Goal: Entertainment & Leisure: Browse casually

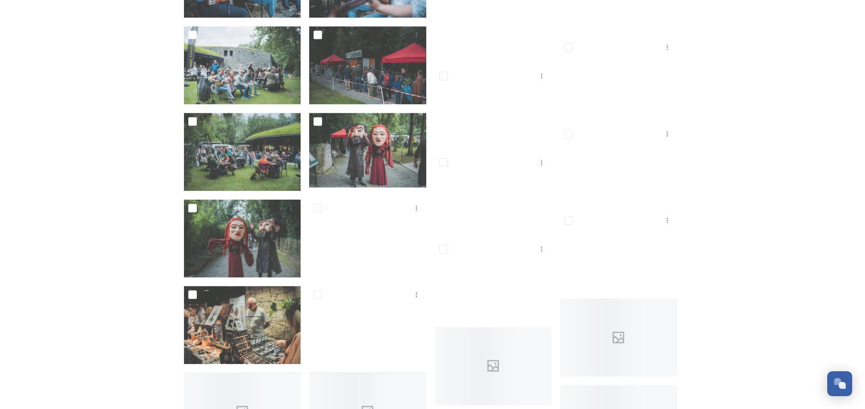
scroll to position [7895, 0]
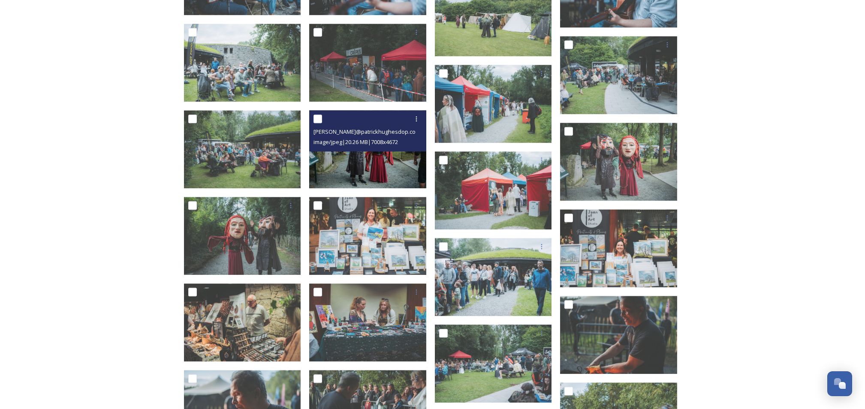
click at [373, 160] on img at bounding box center [367, 149] width 117 height 78
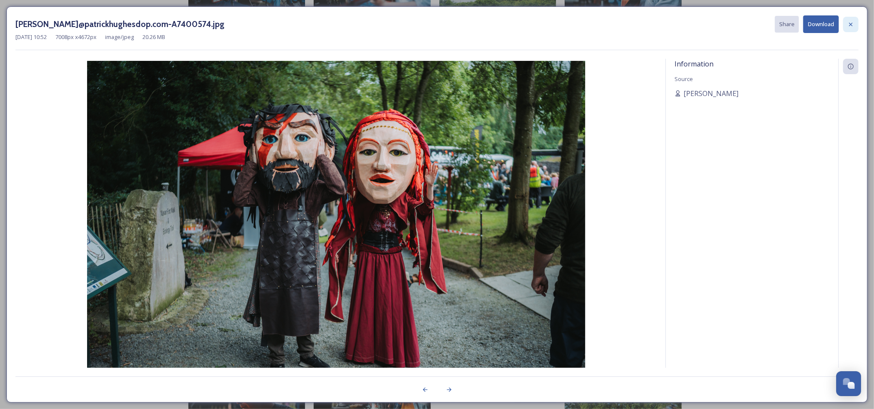
click at [850, 23] on icon at bounding box center [850, 24] width 7 height 7
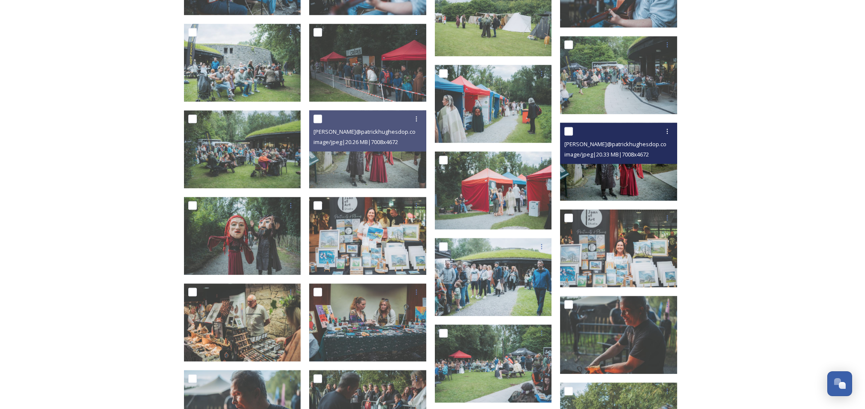
click at [636, 170] on img at bounding box center [618, 162] width 117 height 78
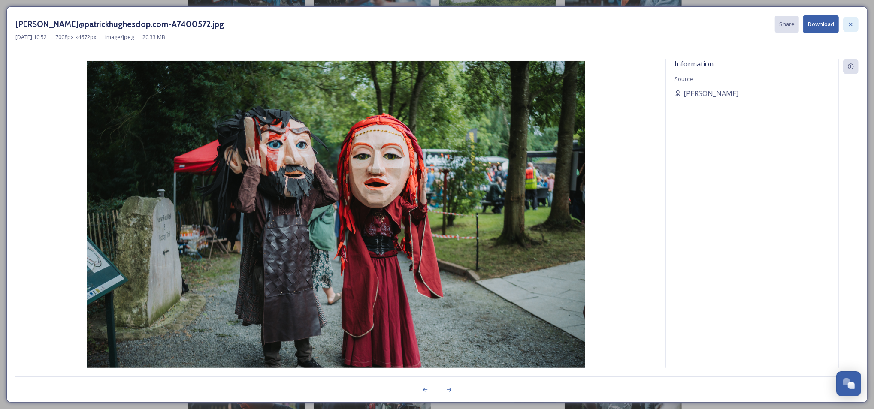
click at [849, 26] on icon at bounding box center [850, 24] width 7 height 7
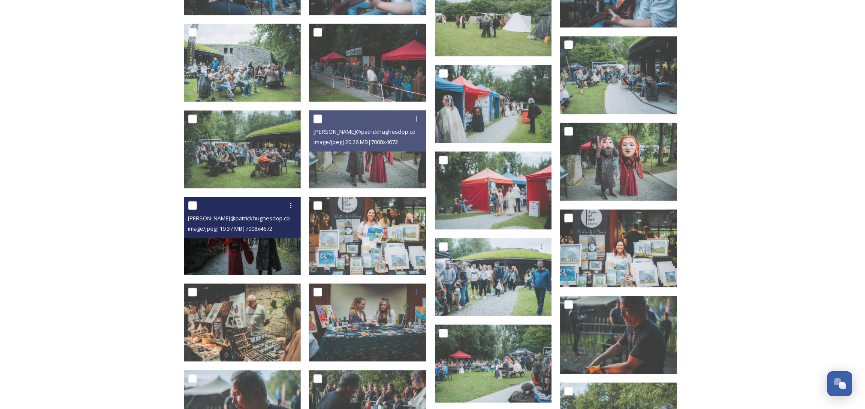
click at [252, 243] on img at bounding box center [242, 236] width 117 height 78
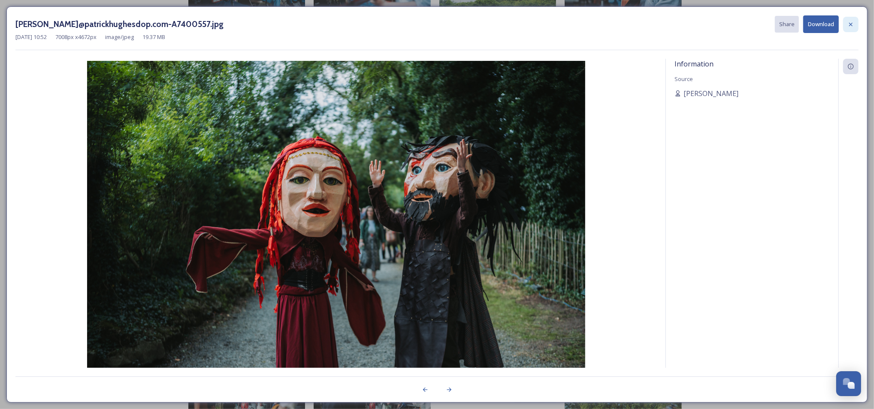
click at [855, 24] on div at bounding box center [850, 24] width 15 height 15
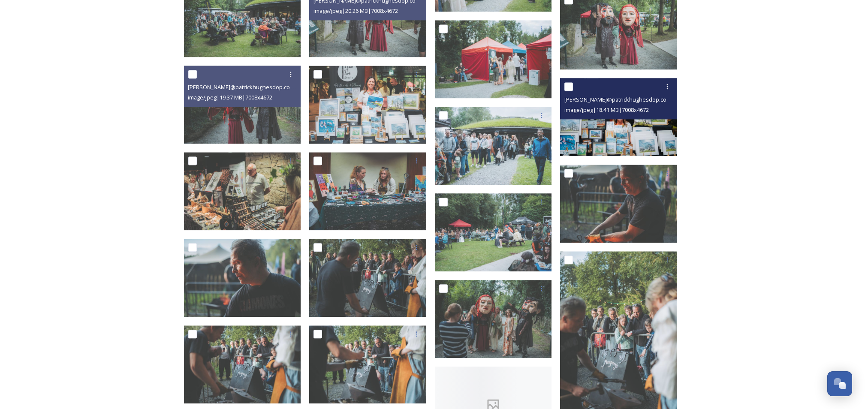
scroll to position [8067, 0]
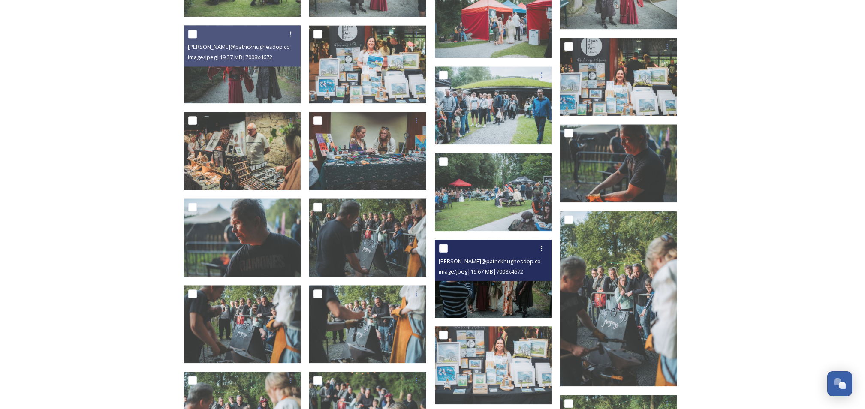
click at [495, 286] on img at bounding box center [493, 278] width 117 height 78
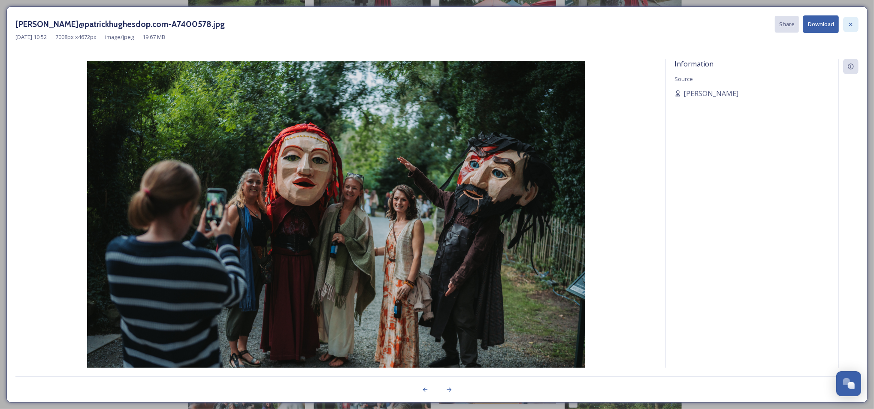
click at [850, 25] on icon at bounding box center [850, 24] width 7 height 7
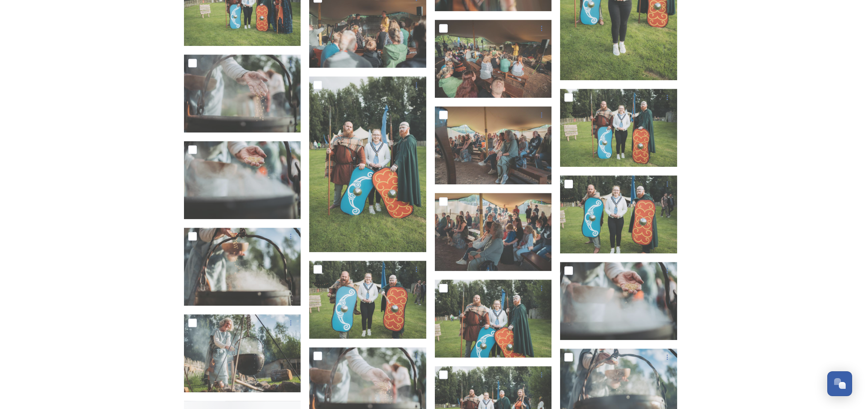
scroll to position [9268, 0]
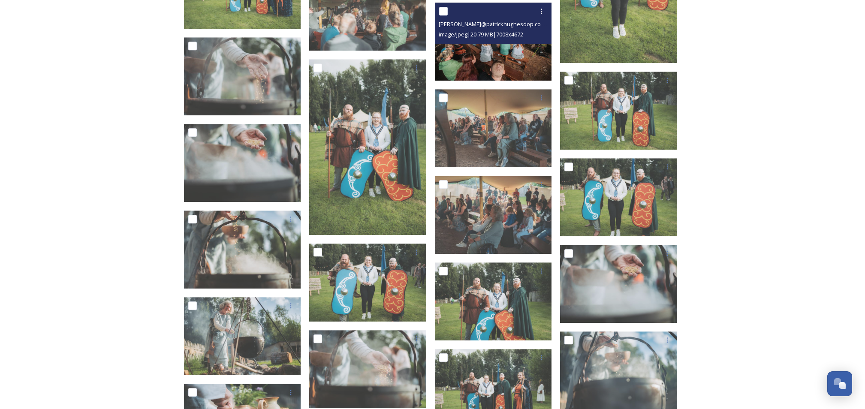
click at [491, 59] on img at bounding box center [493, 42] width 117 height 78
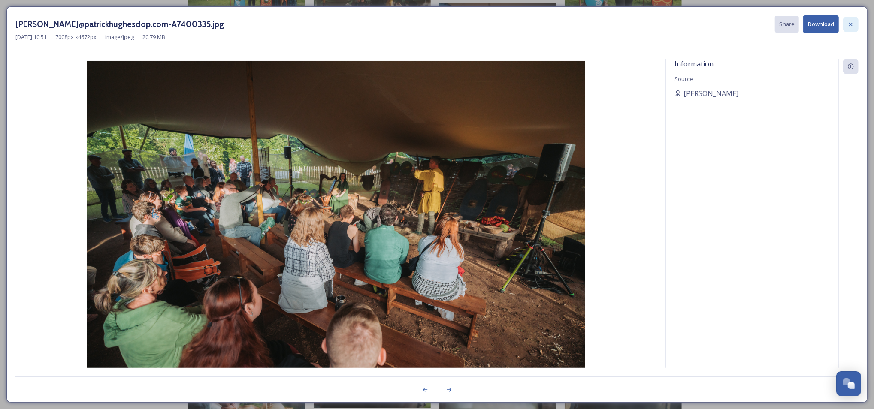
click at [850, 24] on icon at bounding box center [850, 23] width 3 height 3
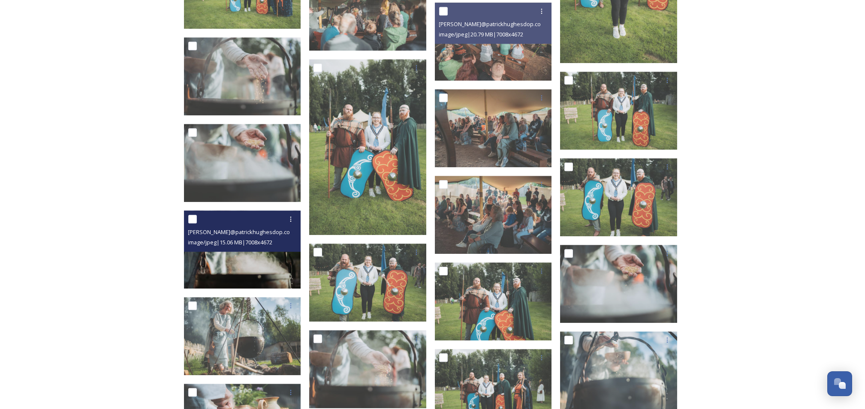
click at [234, 263] on img at bounding box center [242, 250] width 117 height 78
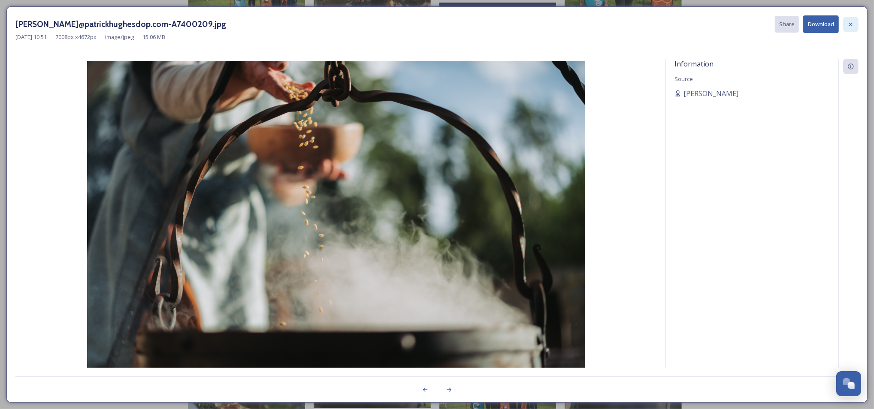
click at [850, 21] on icon at bounding box center [850, 24] width 7 height 7
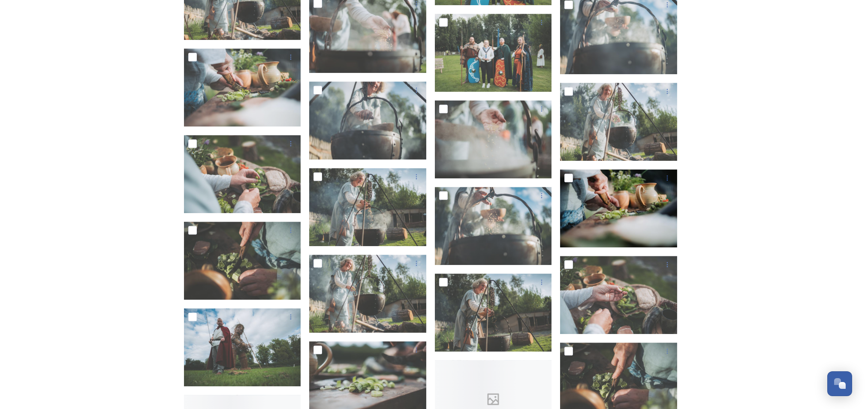
scroll to position [9611, 0]
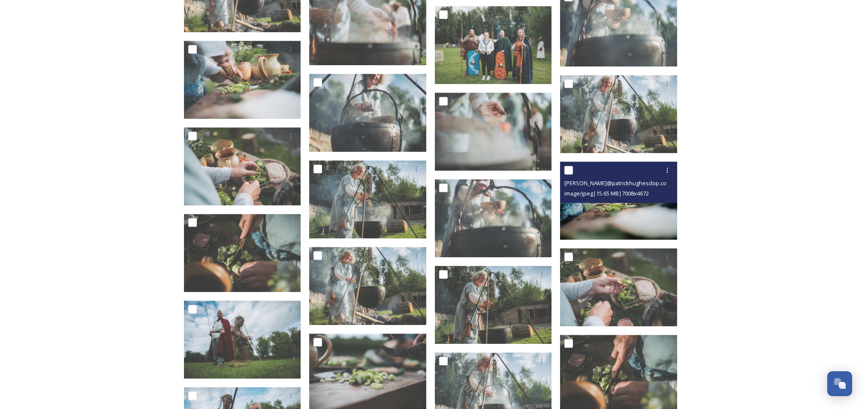
click at [662, 215] on img at bounding box center [618, 201] width 117 height 78
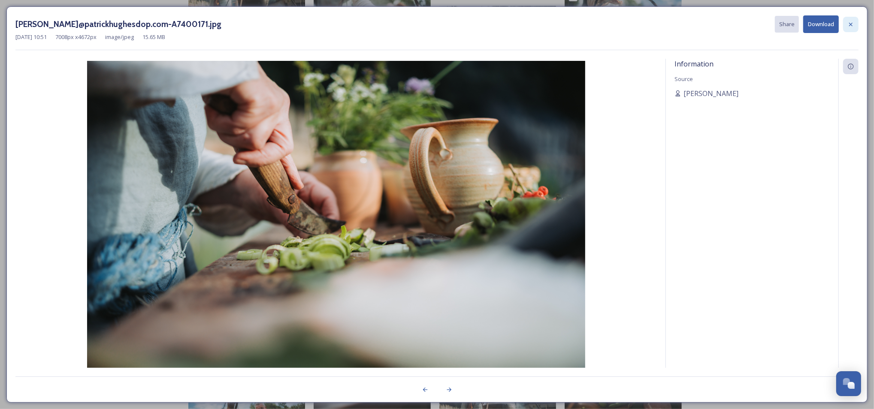
click at [854, 27] on icon at bounding box center [850, 24] width 7 height 7
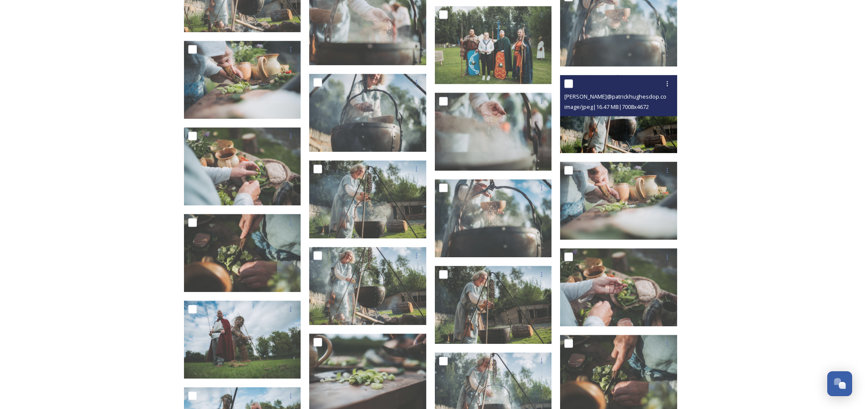
click at [614, 125] on img at bounding box center [618, 114] width 117 height 78
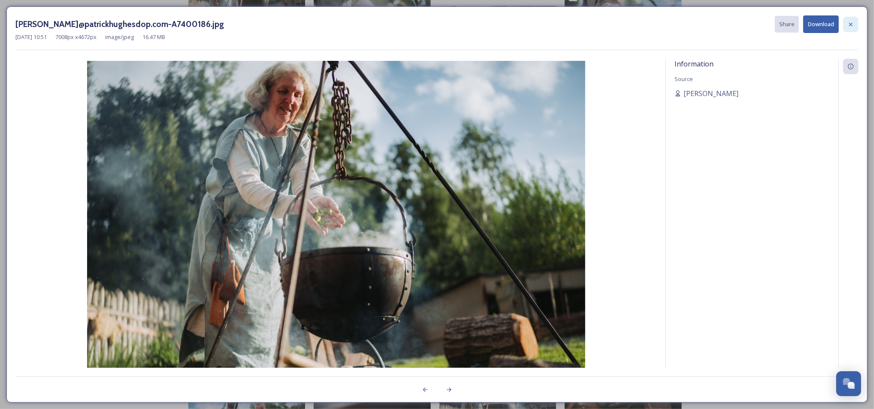
click at [853, 21] on icon at bounding box center [850, 24] width 7 height 7
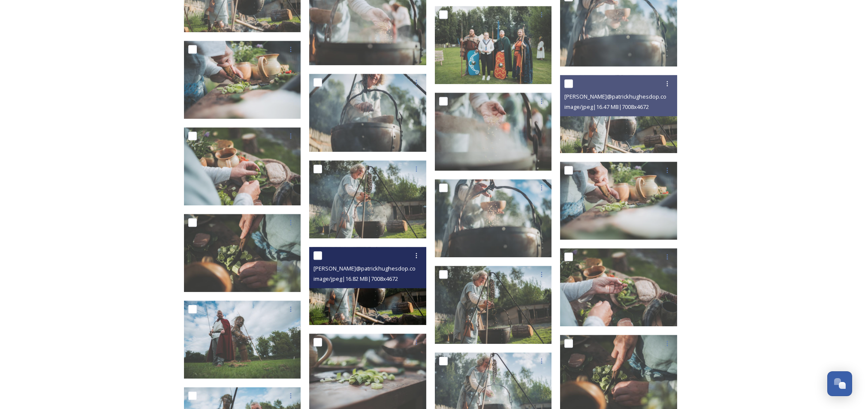
click at [379, 304] on img at bounding box center [367, 286] width 117 height 78
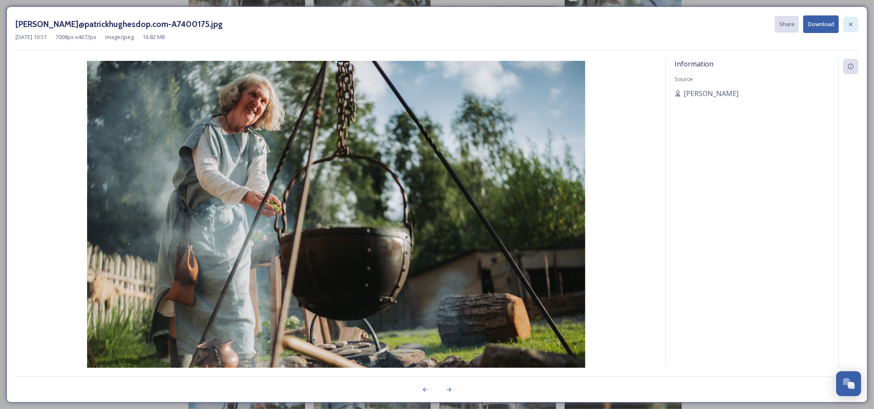
click at [856, 24] on div at bounding box center [850, 24] width 15 height 15
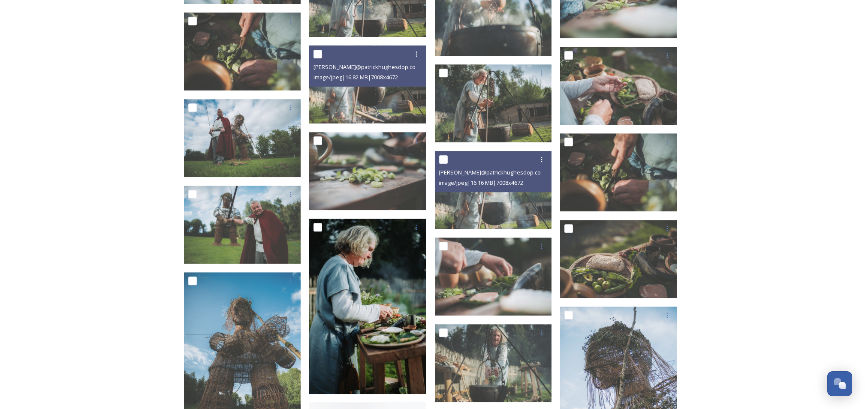
scroll to position [9840, 0]
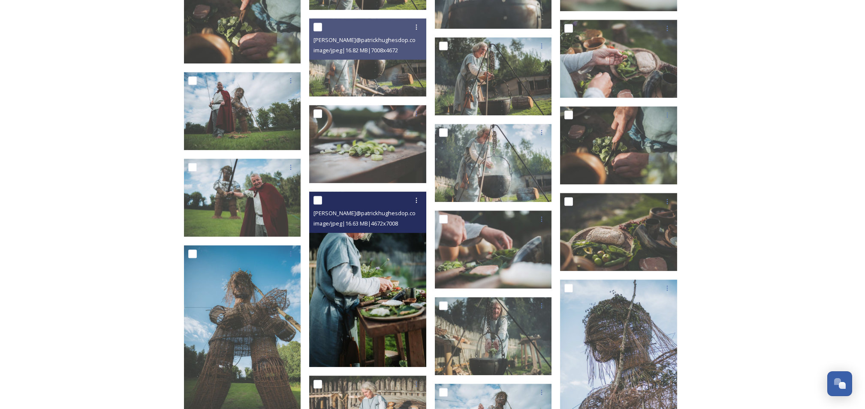
click at [381, 302] on img at bounding box center [367, 280] width 117 height 176
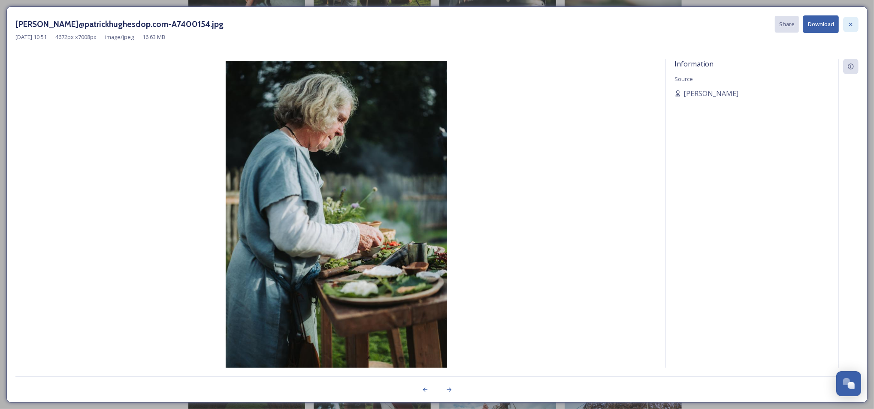
click at [853, 23] on icon at bounding box center [850, 24] width 7 height 7
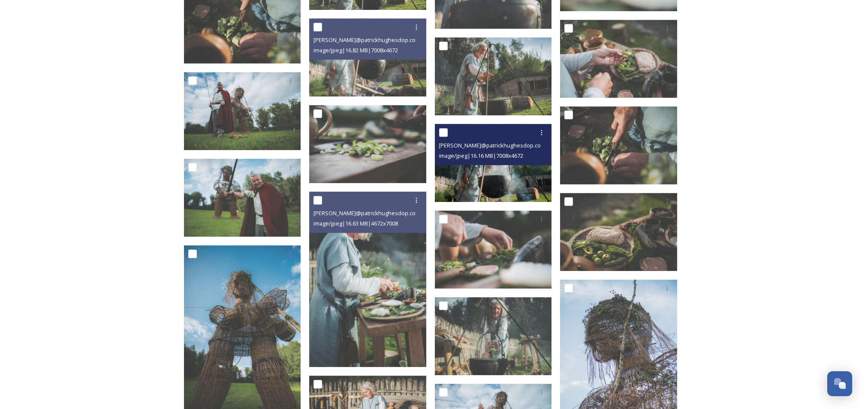
click at [502, 181] on img at bounding box center [493, 163] width 117 height 78
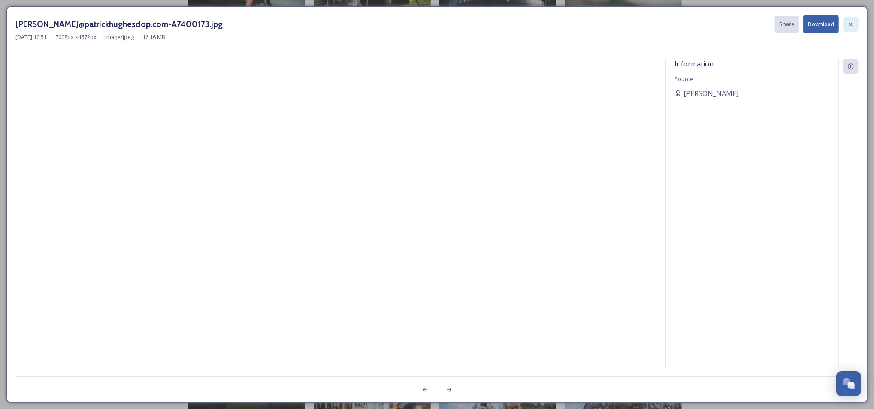
click at [854, 23] on div at bounding box center [850, 24] width 15 height 15
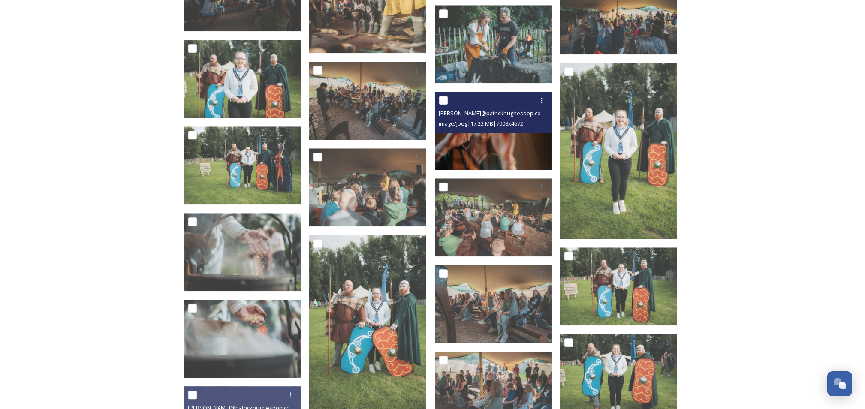
scroll to position [9091, 0]
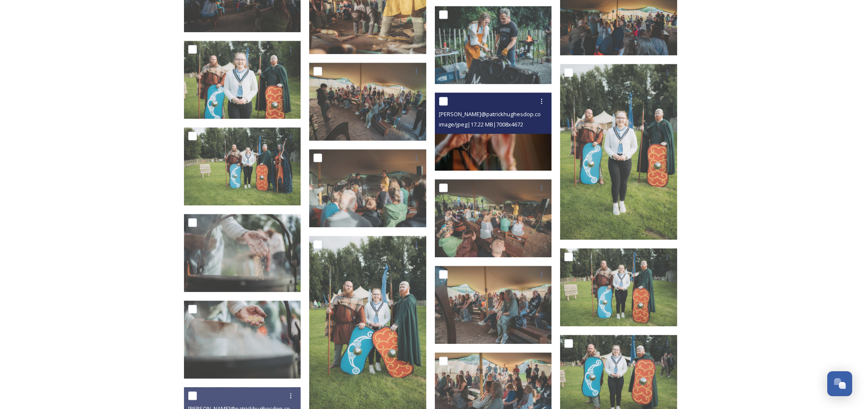
click at [488, 148] on img at bounding box center [493, 132] width 117 height 78
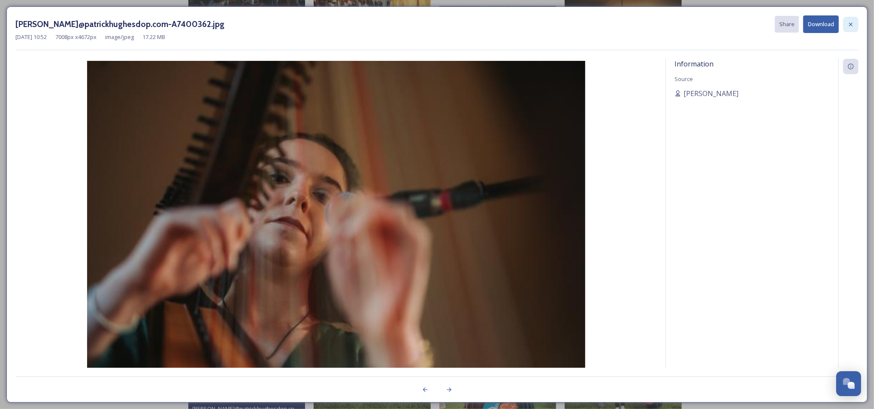
click at [853, 26] on icon at bounding box center [850, 24] width 7 height 7
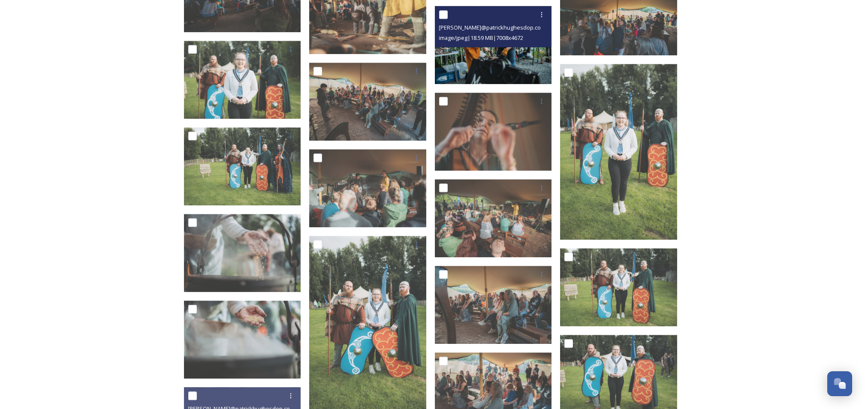
click at [483, 56] on img at bounding box center [493, 45] width 117 height 78
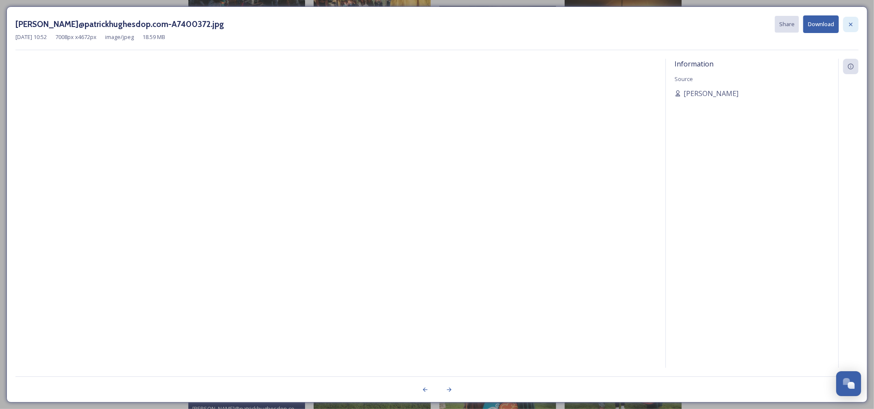
click at [855, 25] on div at bounding box center [850, 24] width 15 height 15
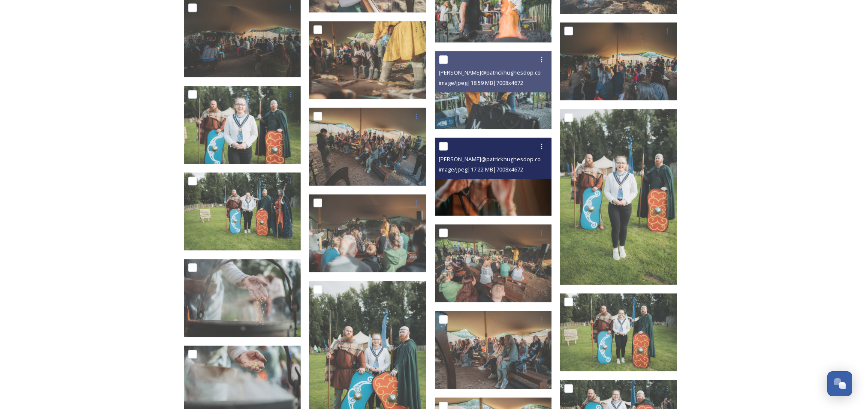
scroll to position [8977, 0]
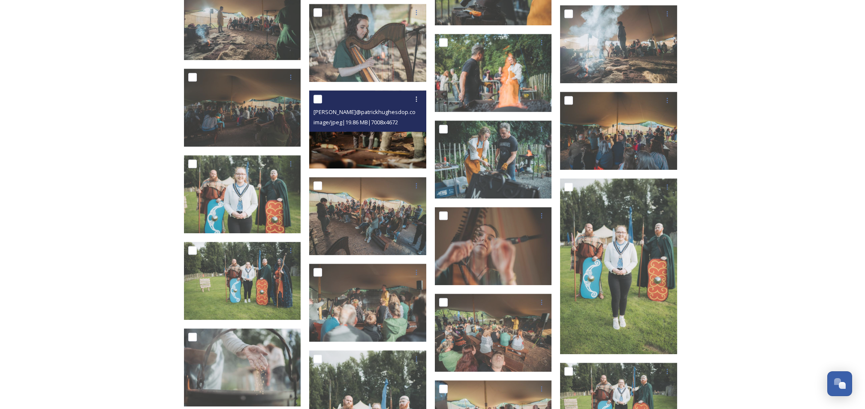
click at [386, 145] on img at bounding box center [367, 130] width 117 height 78
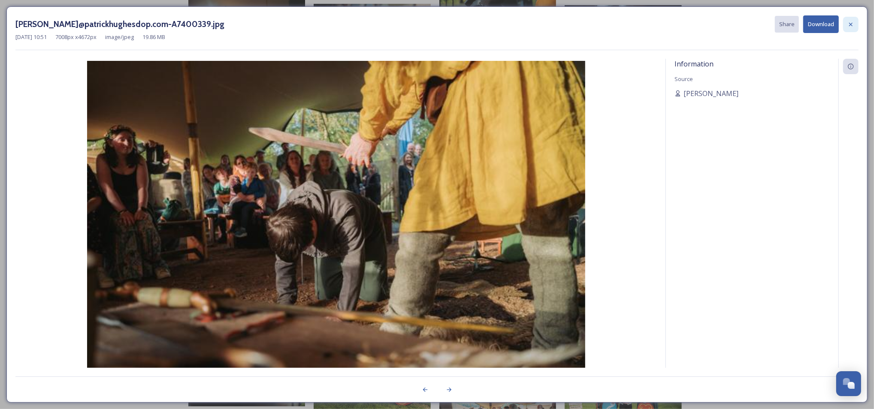
click at [850, 26] on icon at bounding box center [850, 24] width 7 height 7
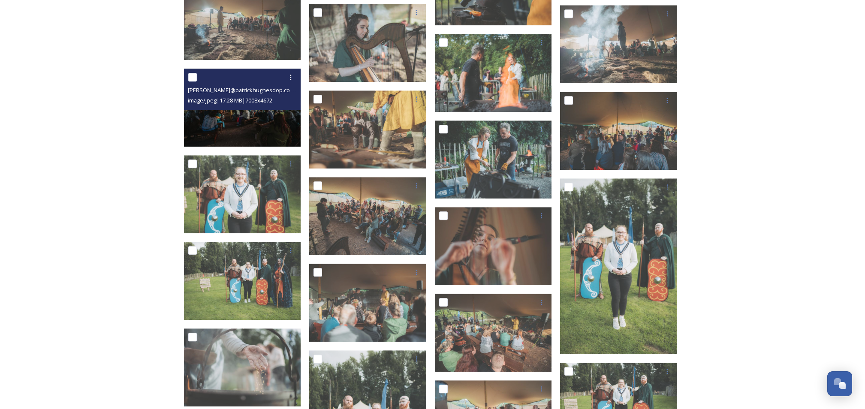
click at [261, 111] on img at bounding box center [242, 108] width 117 height 78
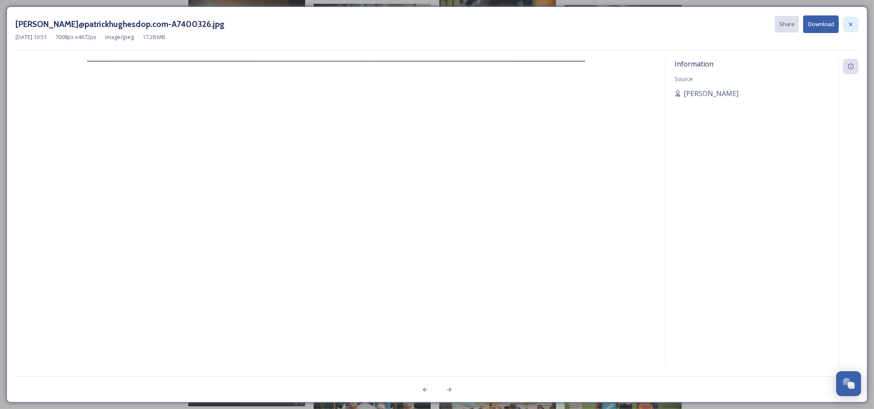
click at [850, 24] on icon at bounding box center [850, 23] width 3 height 3
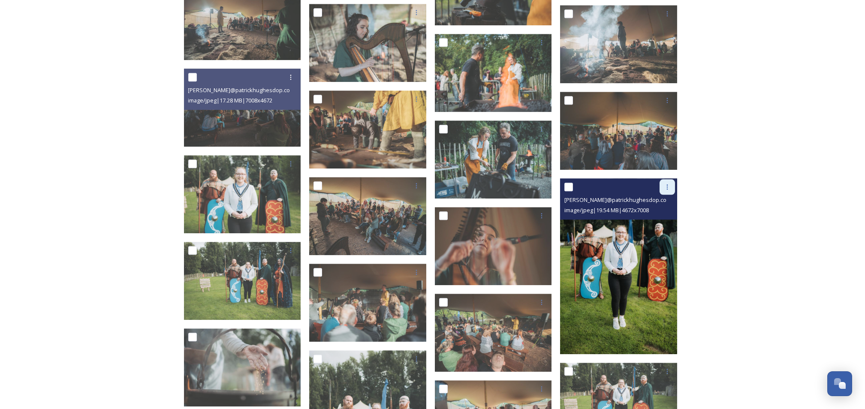
scroll to position [8862, 0]
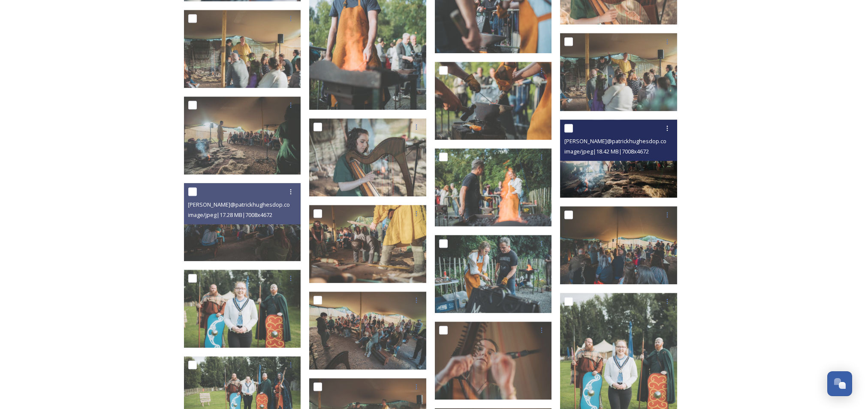
click at [642, 180] on img at bounding box center [618, 159] width 117 height 78
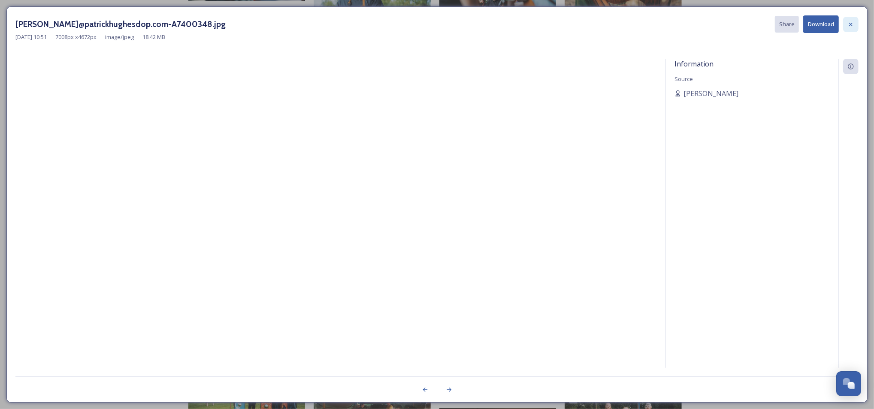
click at [852, 25] on icon at bounding box center [850, 23] width 3 height 3
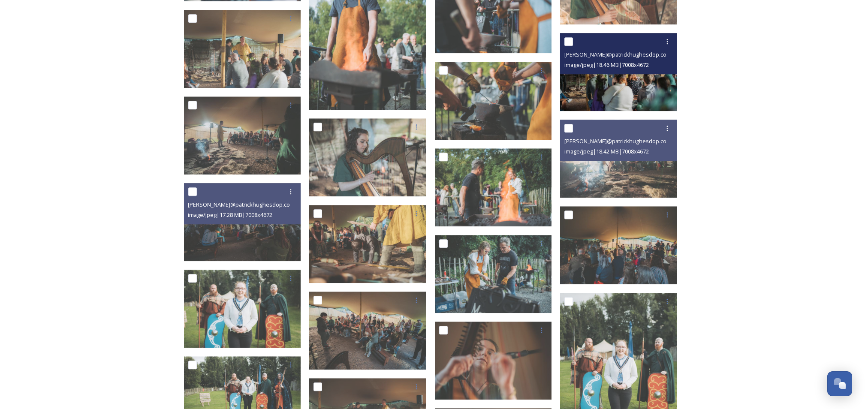
click at [615, 85] on img at bounding box center [618, 72] width 117 height 78
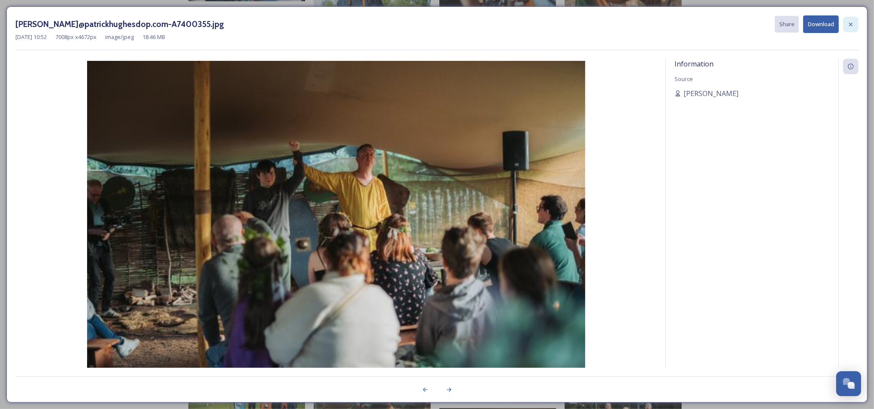
click at [855, 24] on div at bounding box center [850, 24] width 15 height 15
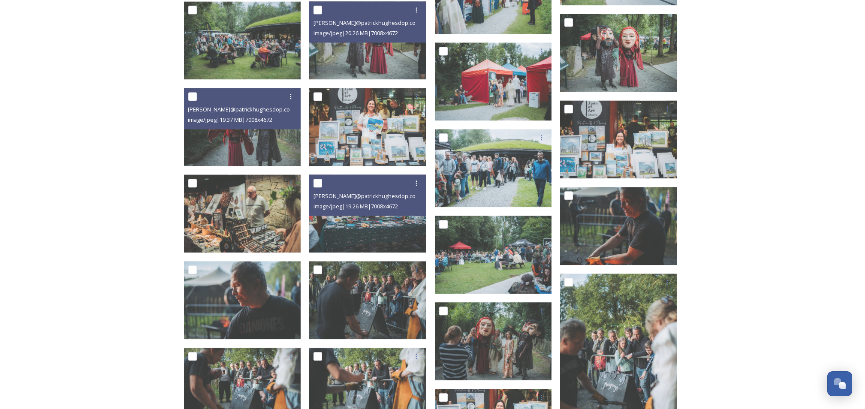
scroll to position [7832, 0]
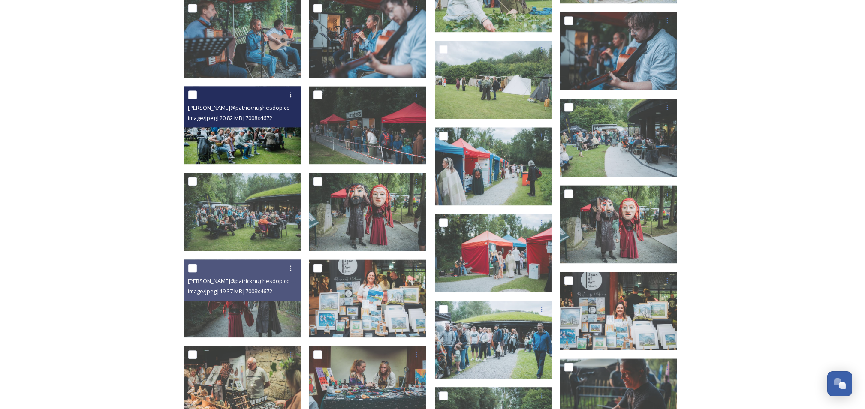
click at [255, 131] on img at bounding box center [242, 125] width 117 height 78
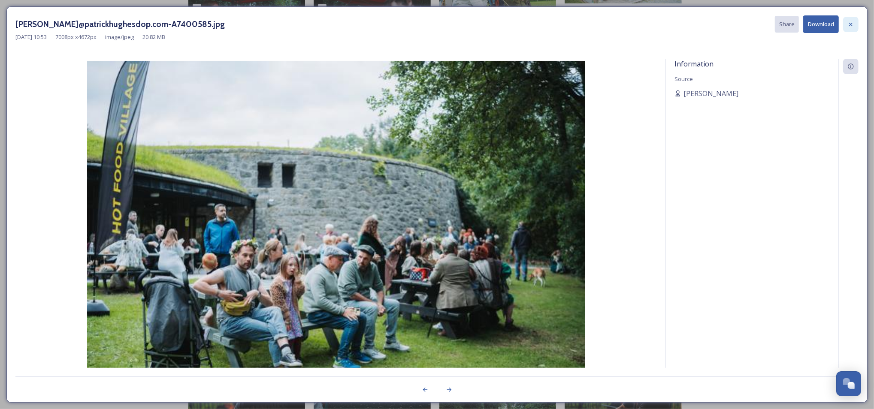
click at [854, 25] on icon at bounding box center [850, 24] width 7 height 7
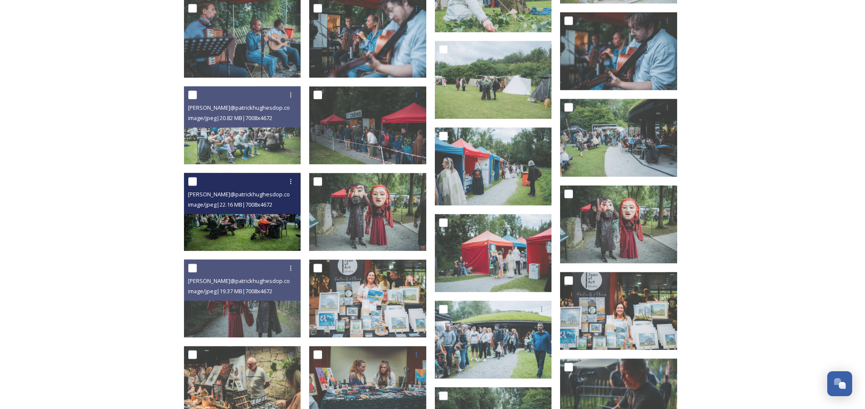
click at [264, 227] on img at bounding box center [242, 212] width 117 height 78
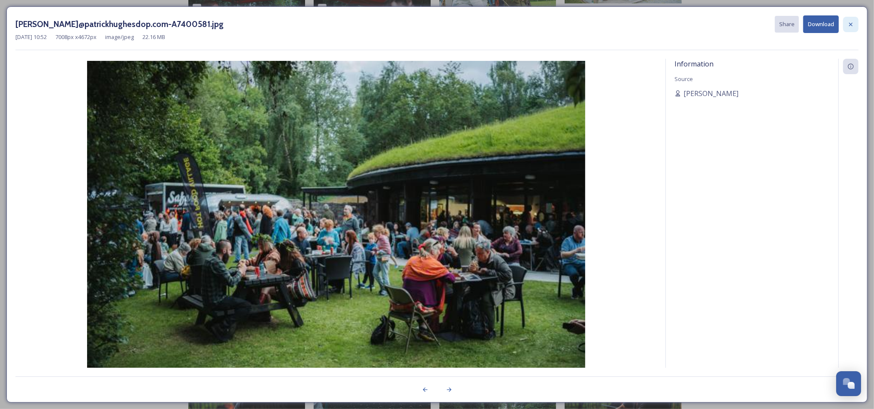
click at [852, 24] on icon at bounding box center [850, 24] width 7 height 7
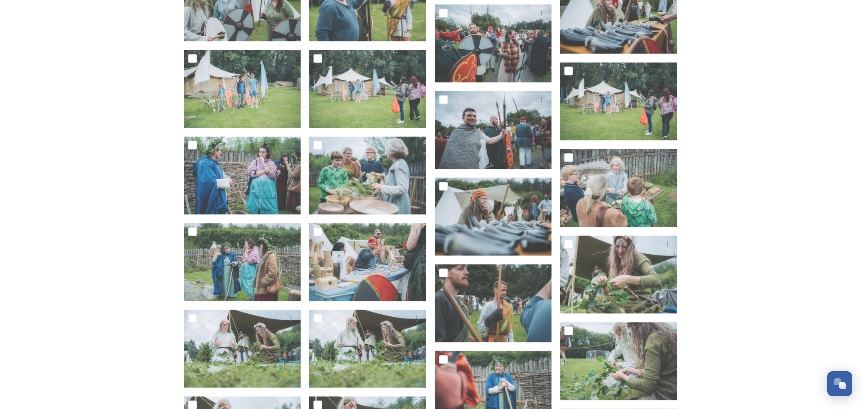
scroll to position [6917, 0]
